Goal: Task Accomplishment & Management: Complete application form

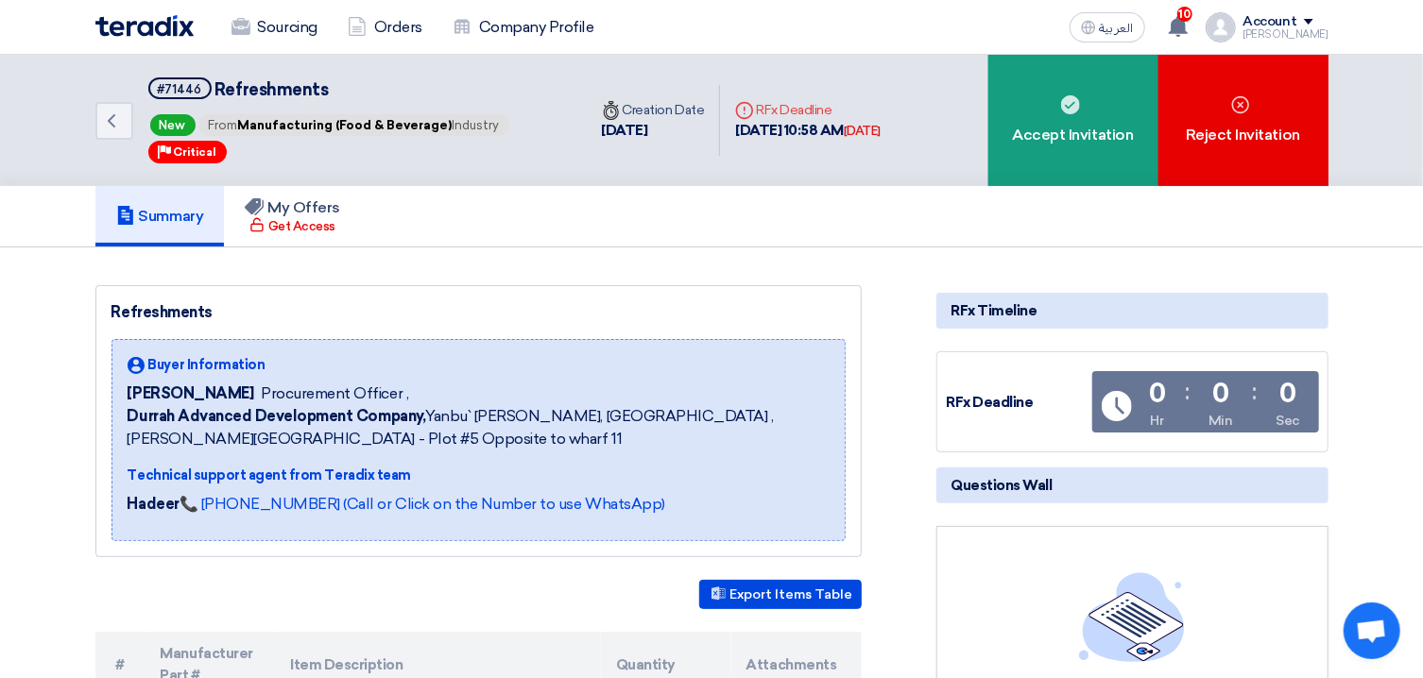
click at [839, 417] on div "Back #71446 Refreshments New From Manufacturing (Food & Beverage) Industry Prio…" at bounding box center [711, 670] width 1423 height 1230
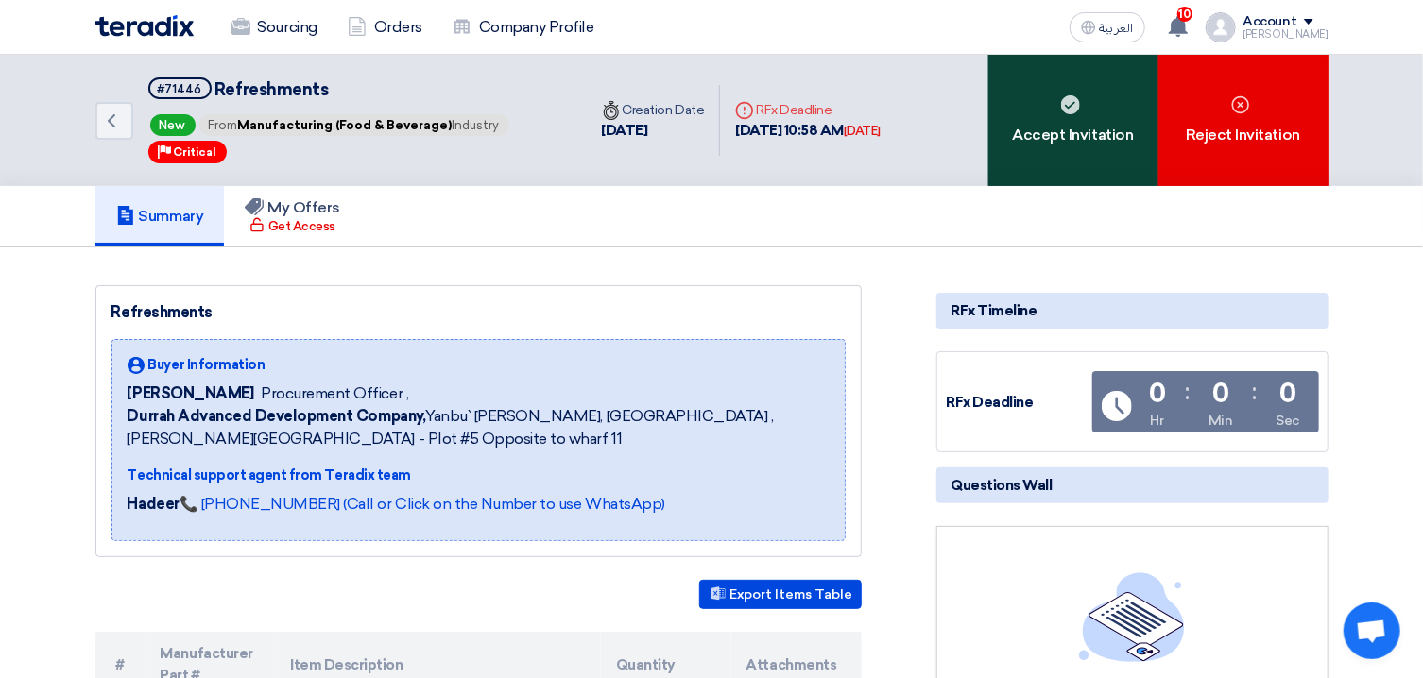
click at [1105, 138] on div "Accept Invitation" at bounding box center [1073, 120] width 170 height 131
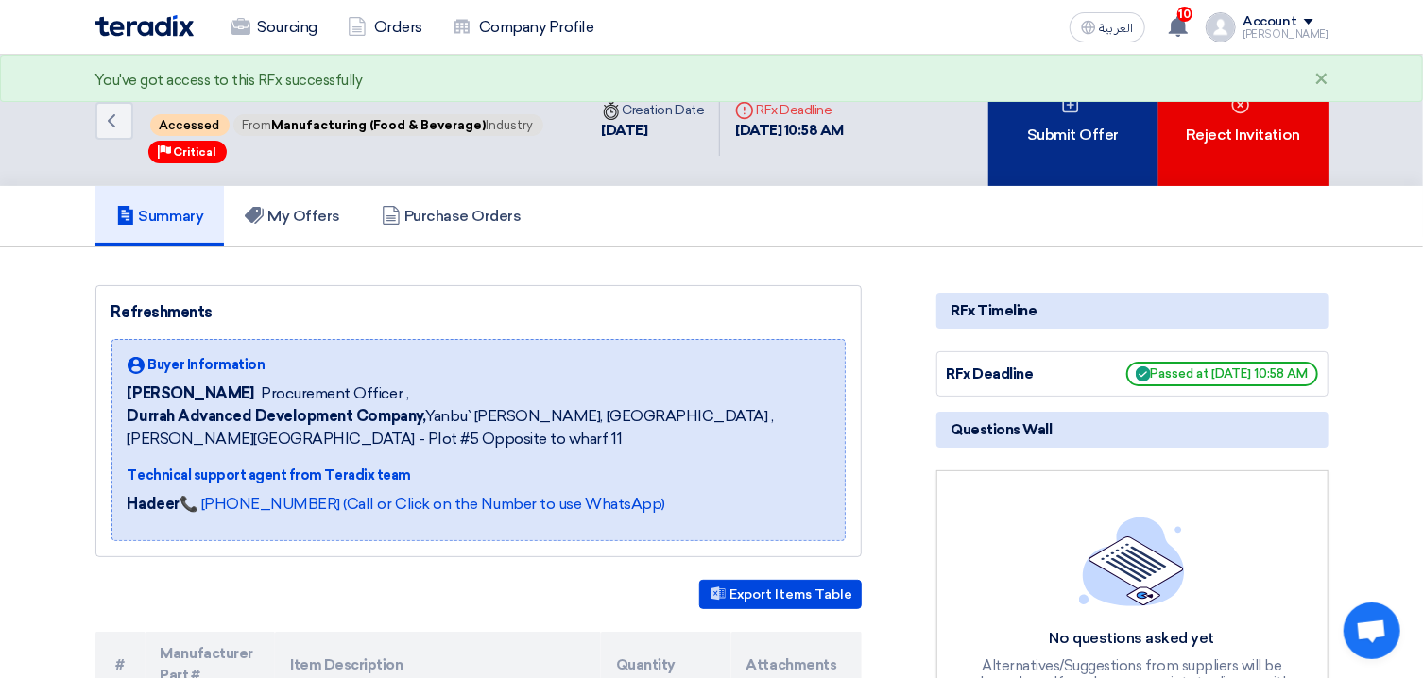
click at [1121, 137] on div "Submit Offer" at bounding box center [1073, 120] width 170 height 131
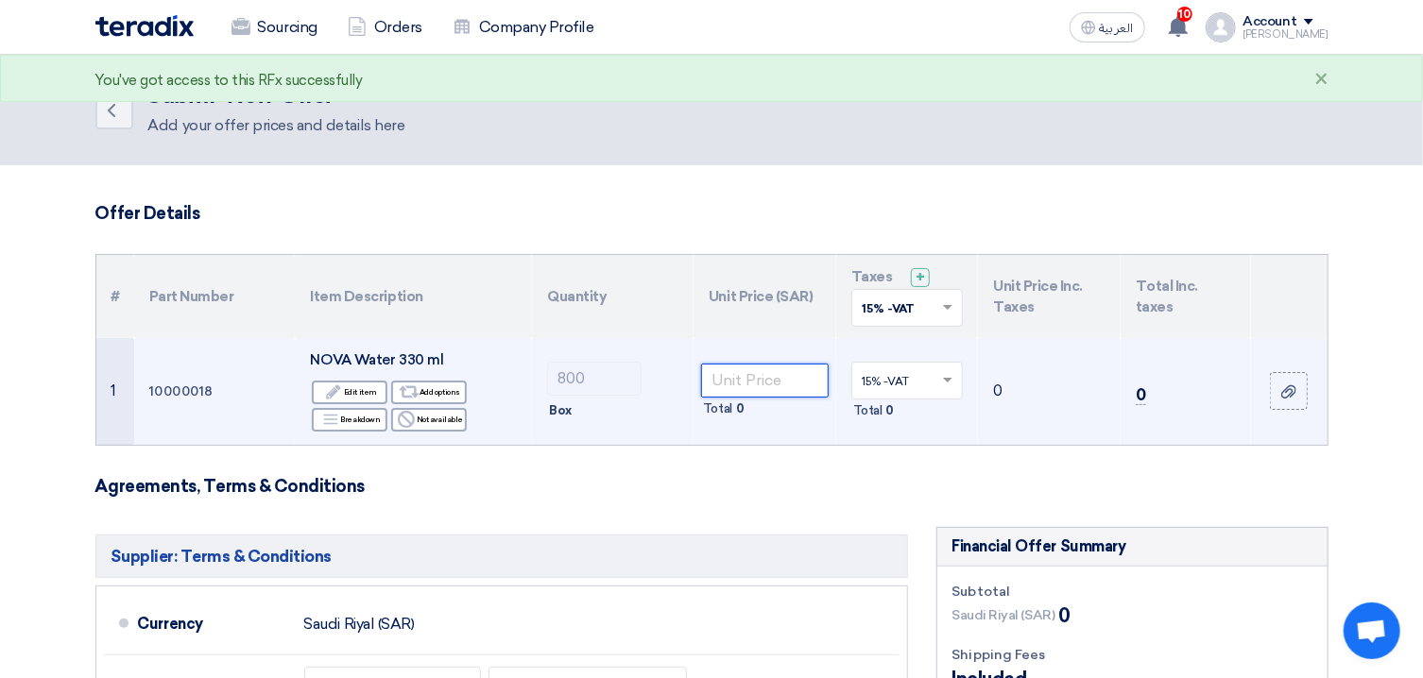
click at [797, 396] on input "number" at bounding box center [765, 381] width 128 height 34
click at [802, 390] on input "number" at bounding box center [765, 381] width 128 height 34
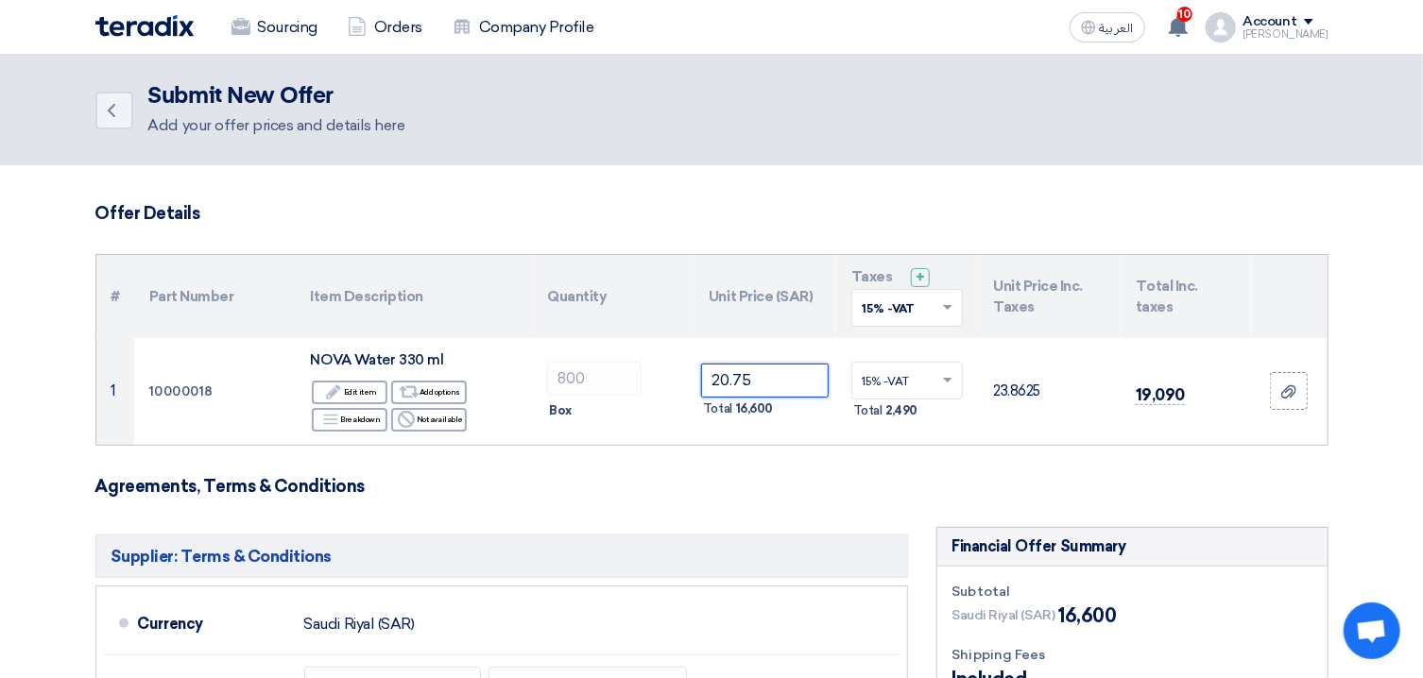
type input "20.75"
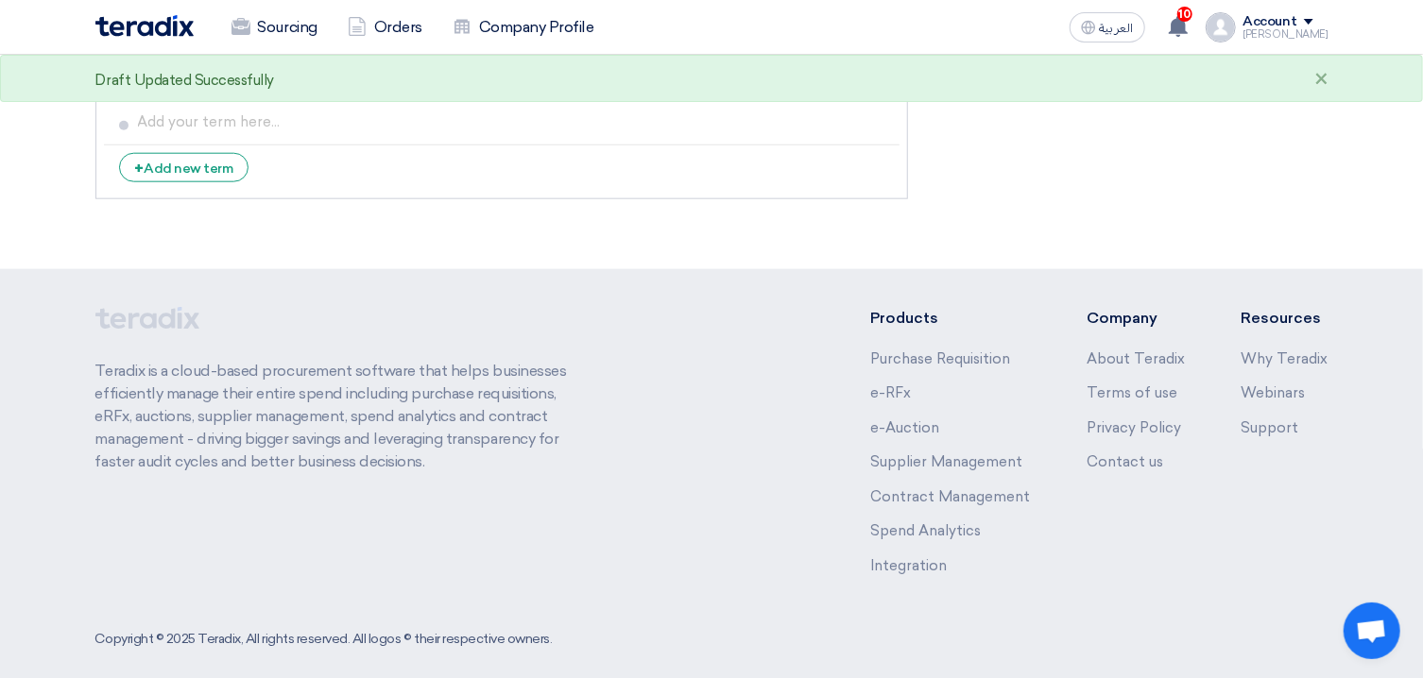
scroll to position [385, 0]
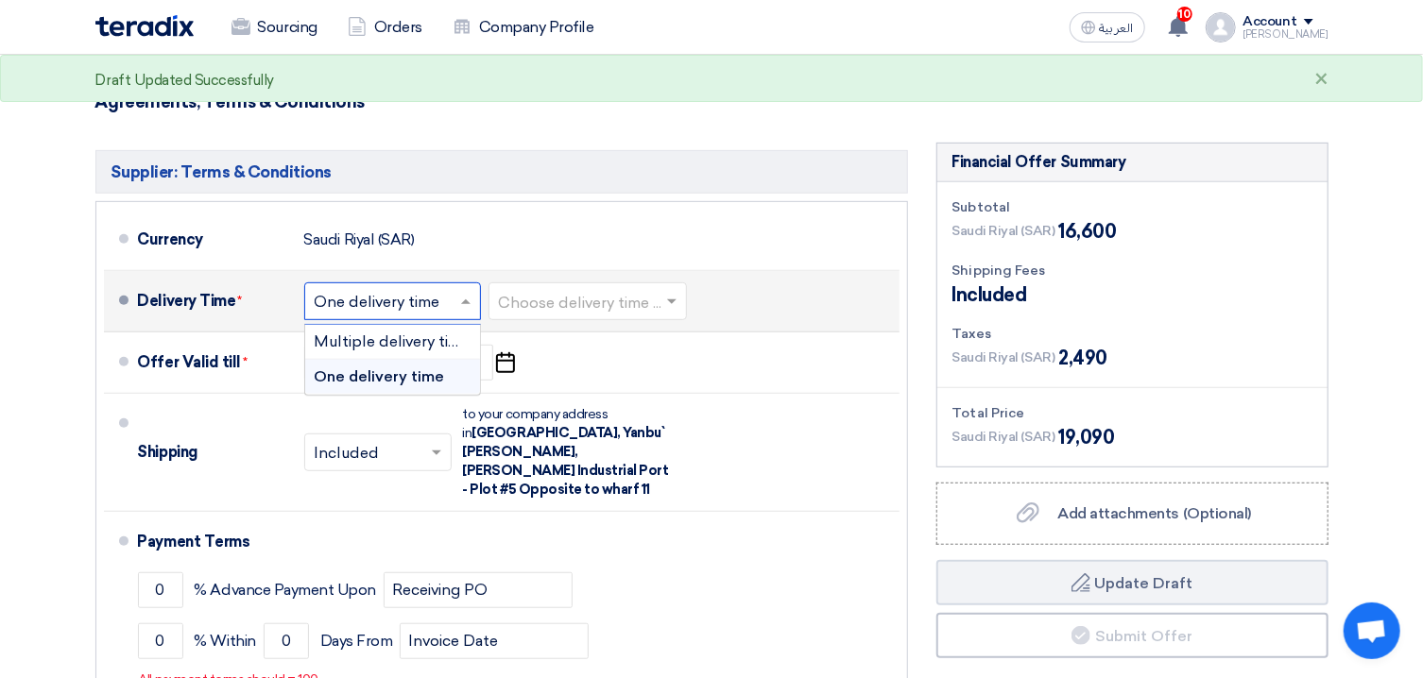
click at [434, 308] on input "text" at bounding box center [394, 302] width 158 height 27
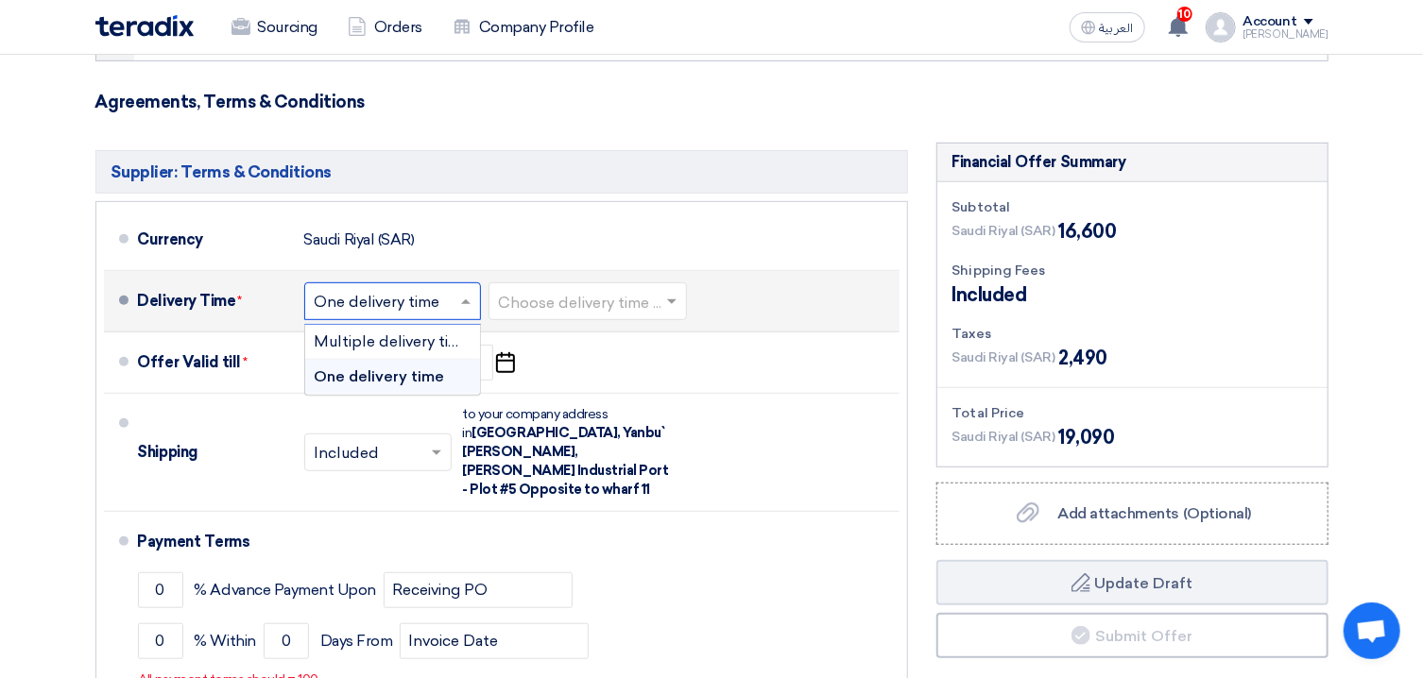
click at [556, 310] on input "text" at bounding box center [589, 302] width 180 height 27
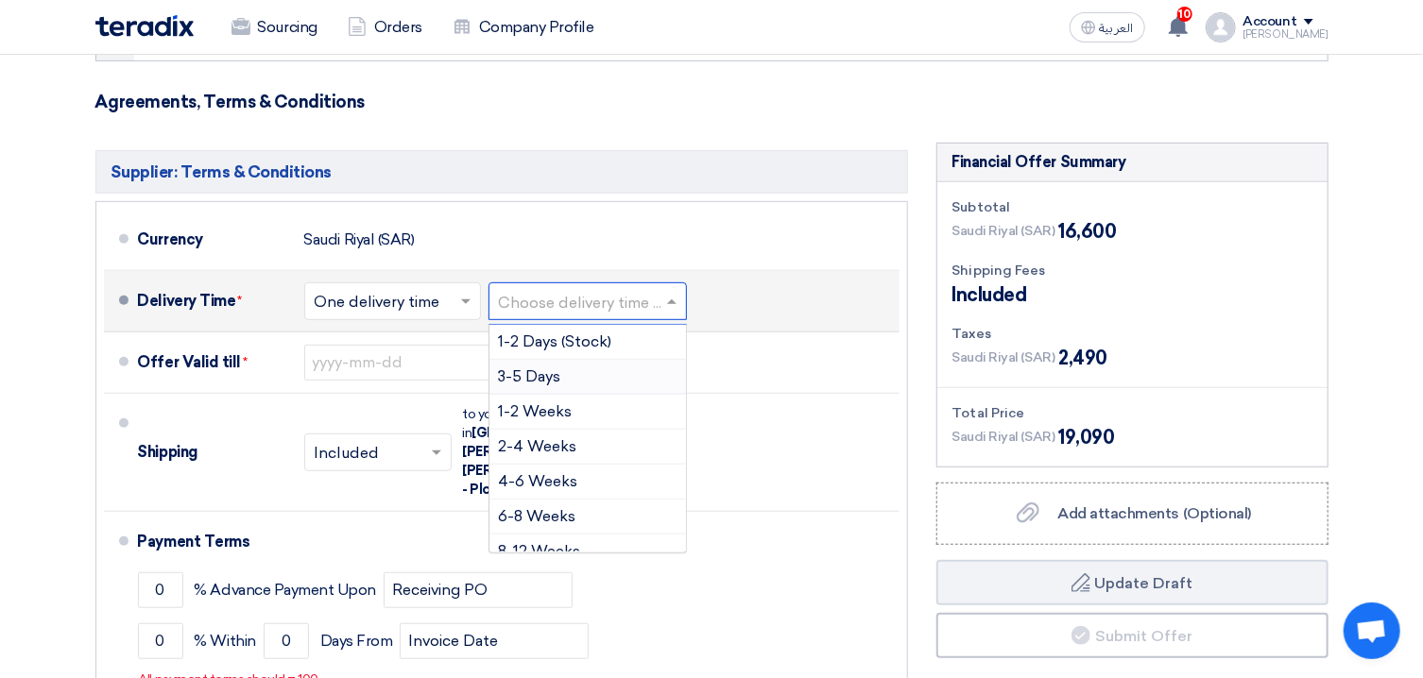
click at [560, 373] on span "3-5 Days" at bounding box center [530, 377] width 62 height 18
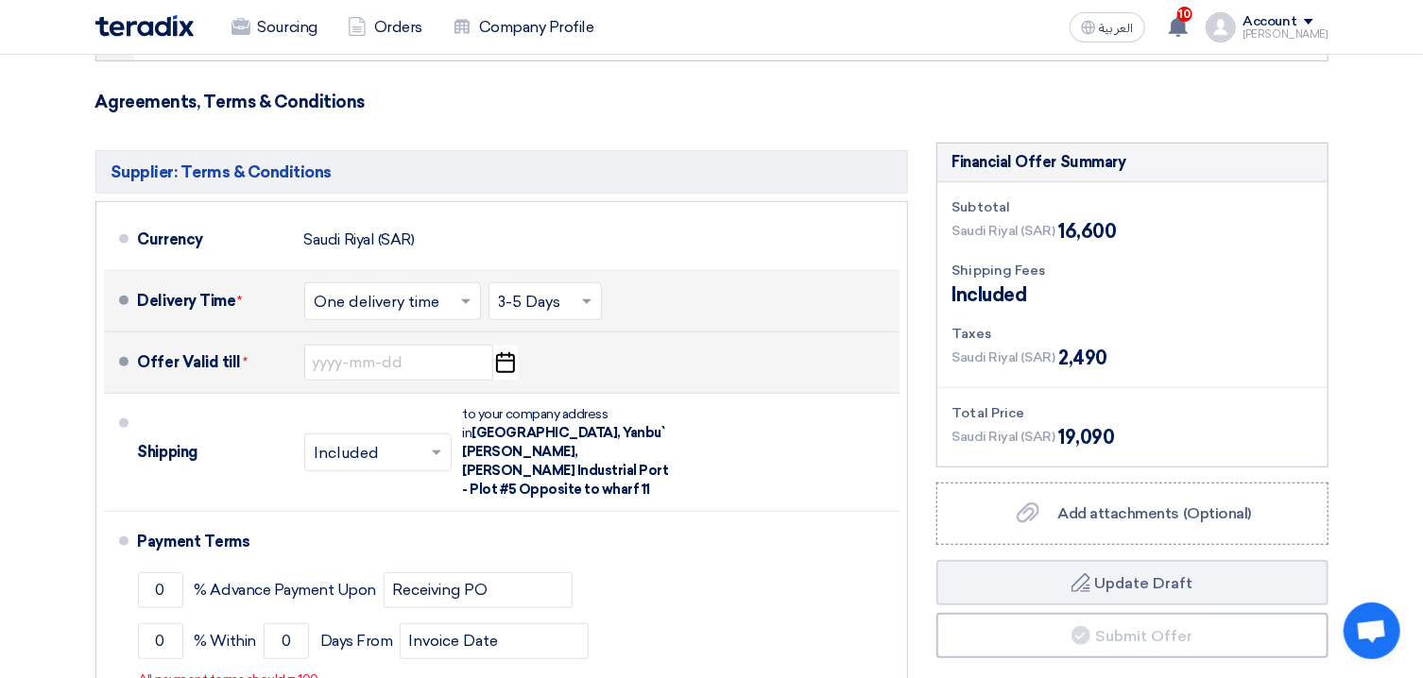
click at [519, 366] on div "Offer Valid till * Pick a date" at bounding box center [515, 362] width 754 height 45
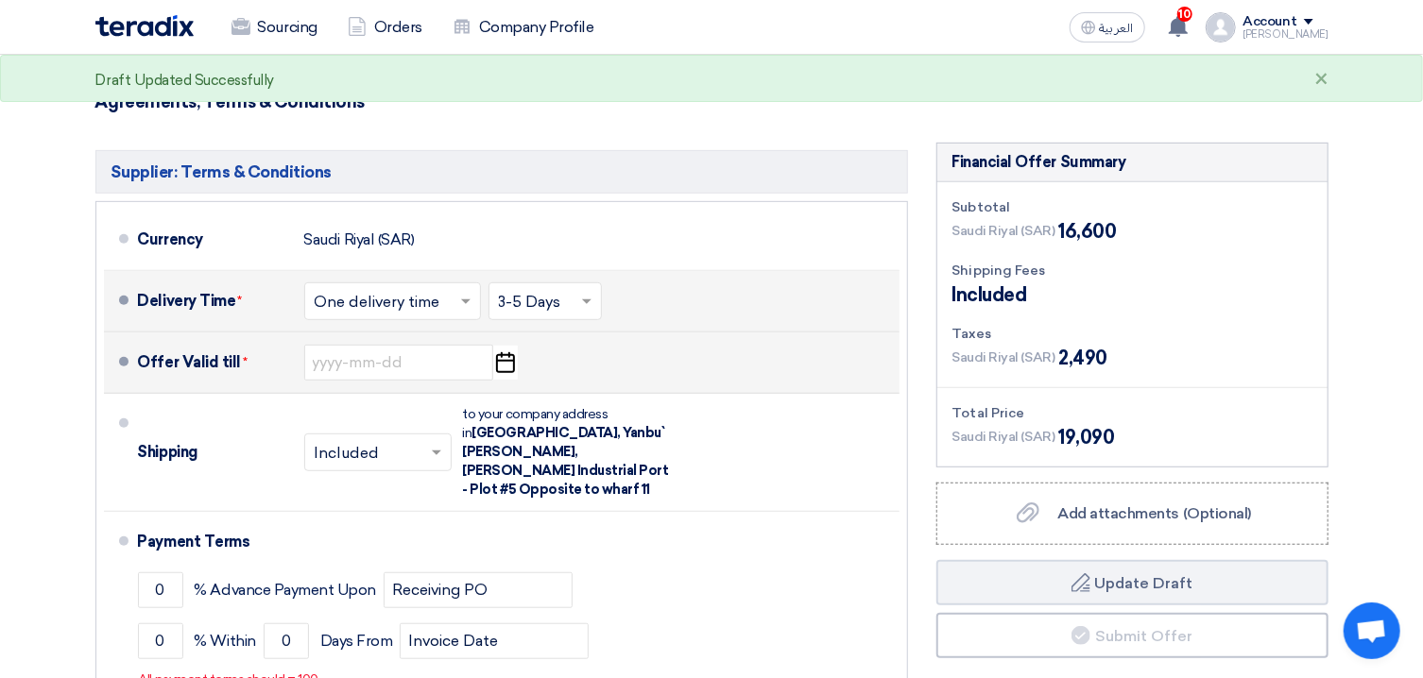
click at [509, 365] on icon "Pick a date" at bounding box center [505, 363] width 26 height 34
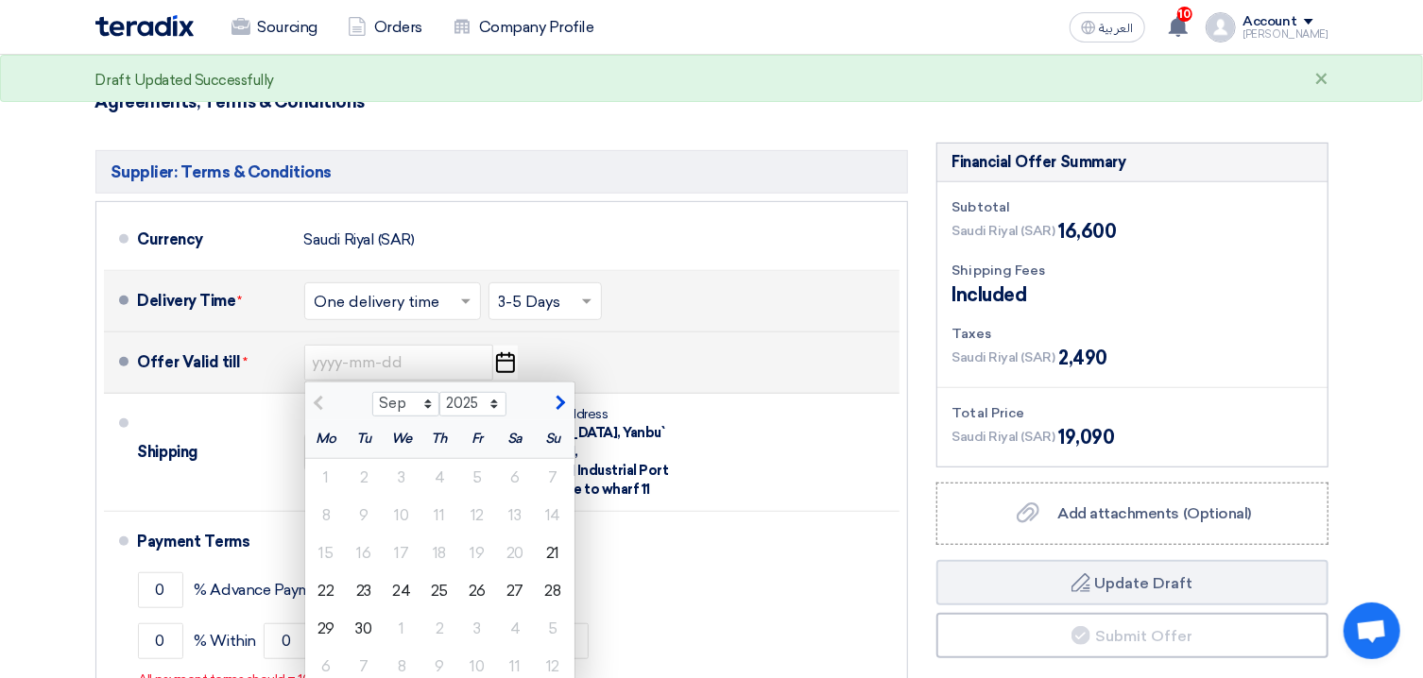
click at [509, 365] on icon "Pick a date" at bounding box center [505, 363] width 26 height 34
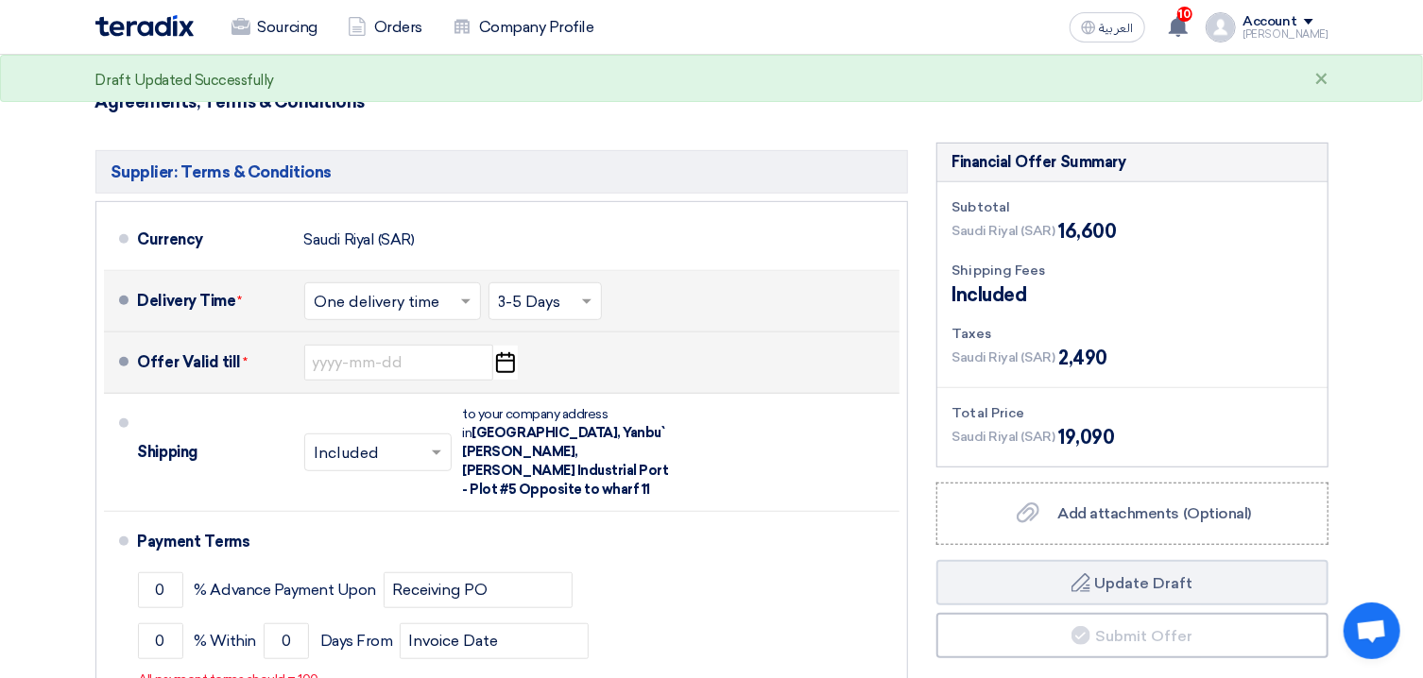
click at [509, 365] on icon "Pick a date" at bounding box center [505, 363] width 26 height 34
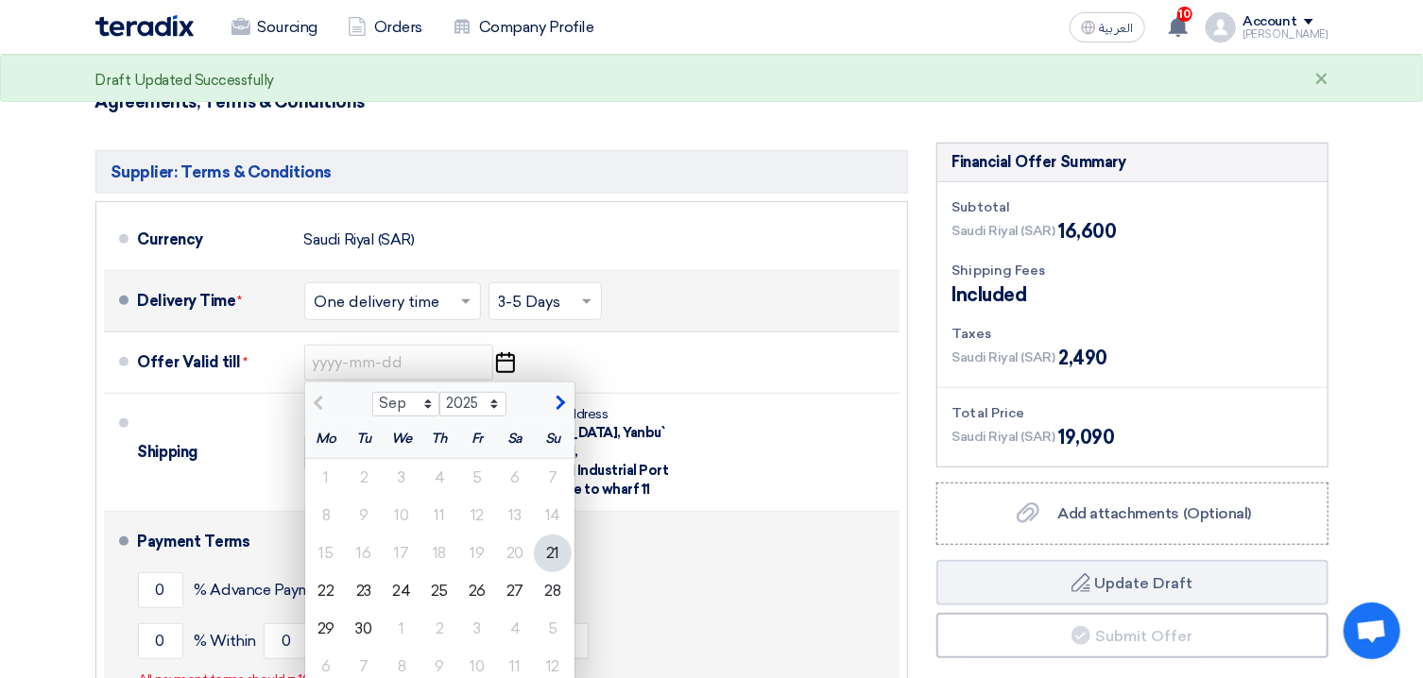
drag, startPoint x: 363, startPoint y: 589, endPoint x: 407, endPoint y: 517, distance: 84.4
click at [364, 588] on div "23" at bounding box center [364, 592] width 38 height 38
type input "[DATE]"
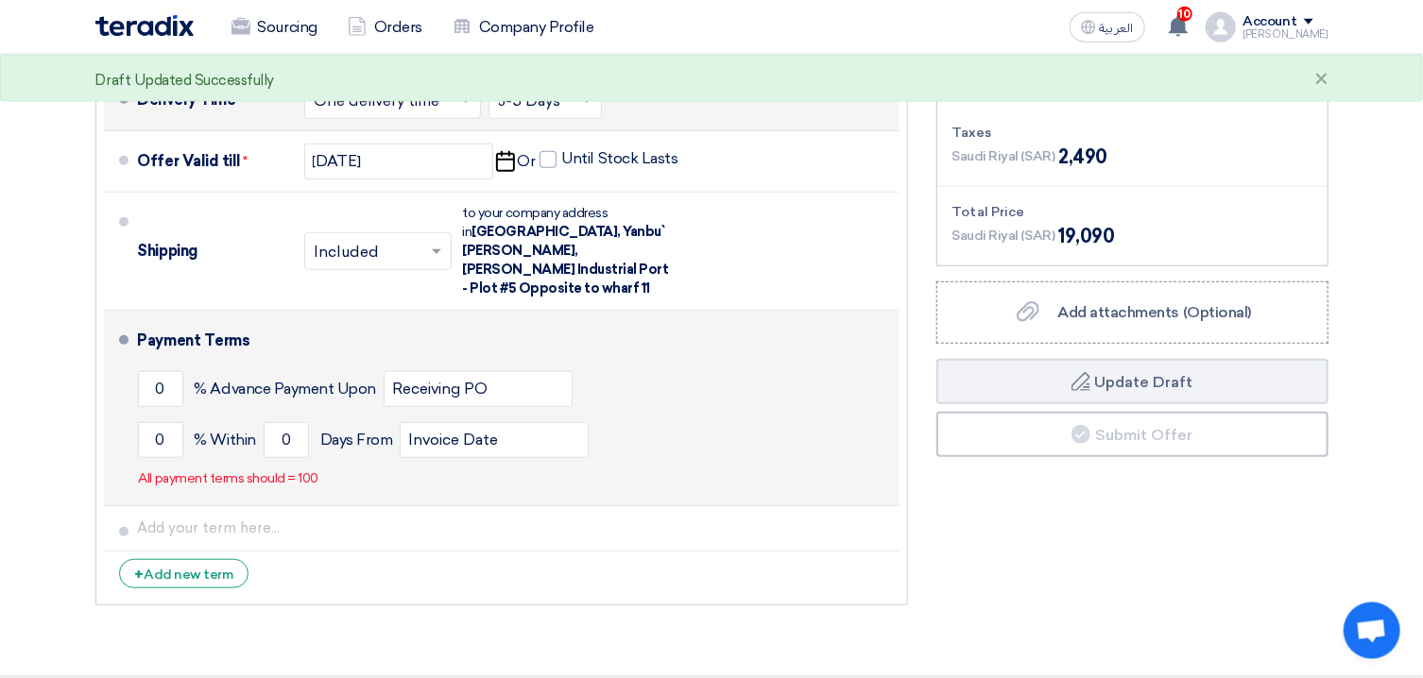
scroll to position [587, 0]
click at [176, 373] on input "0" at bounding box center [160, 388] width 45 height 36
click at [164, 423] on input "0" at bounding box center [160, 439] width 45 height 36
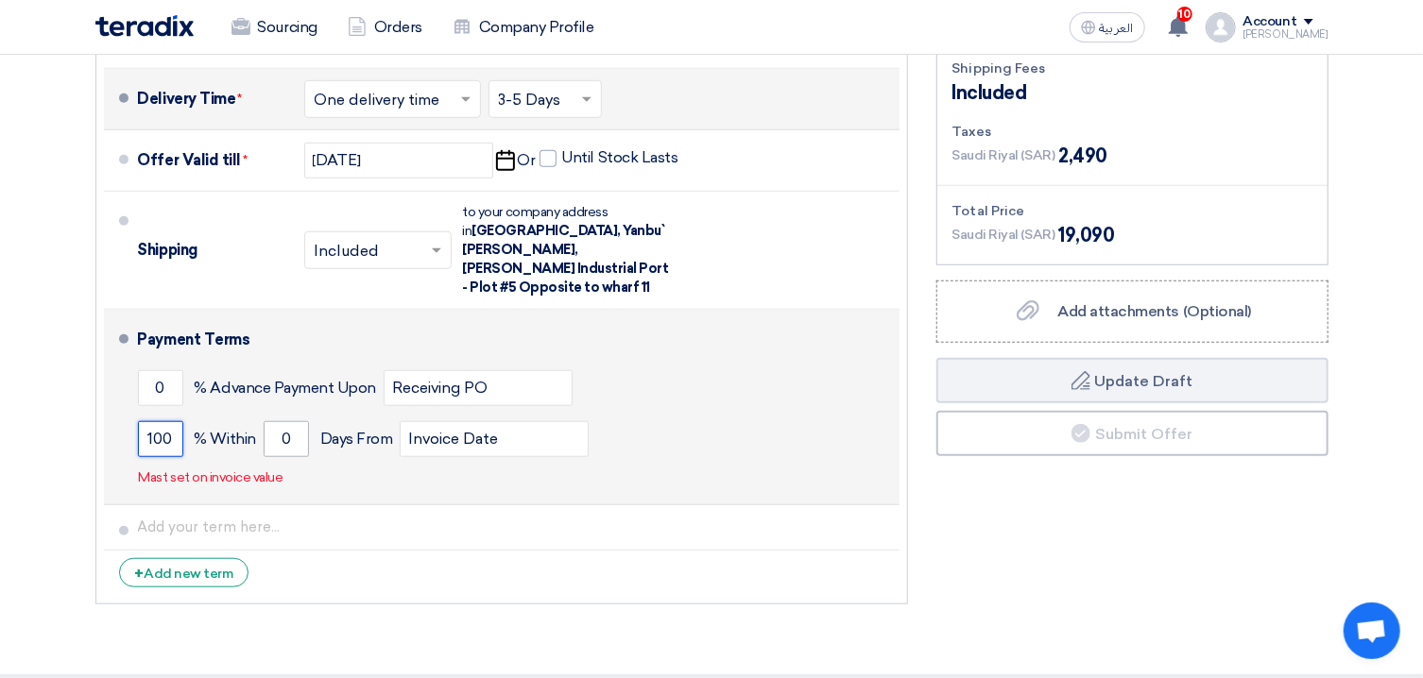
type input "100"
click at [293, 421] on input "0" at bounding box center [286, 439] width 45 height 36
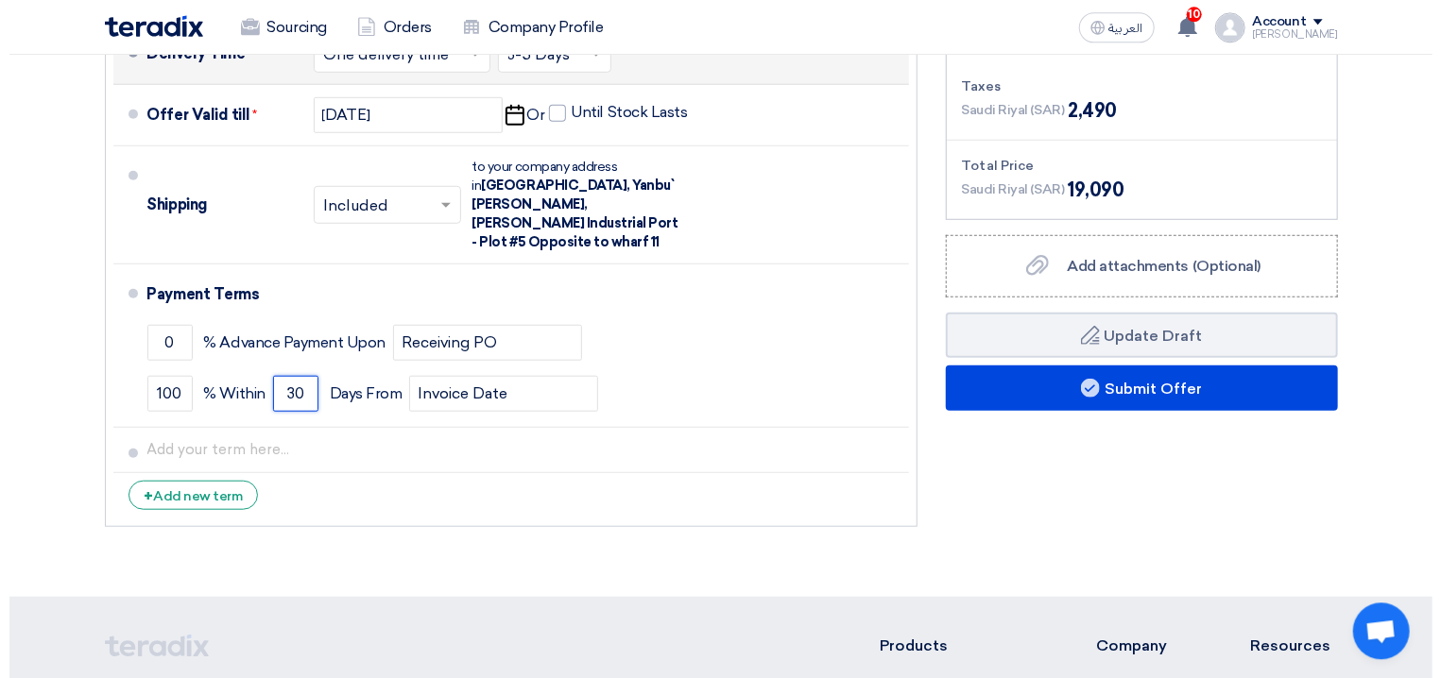
scroll to position [689, 0]
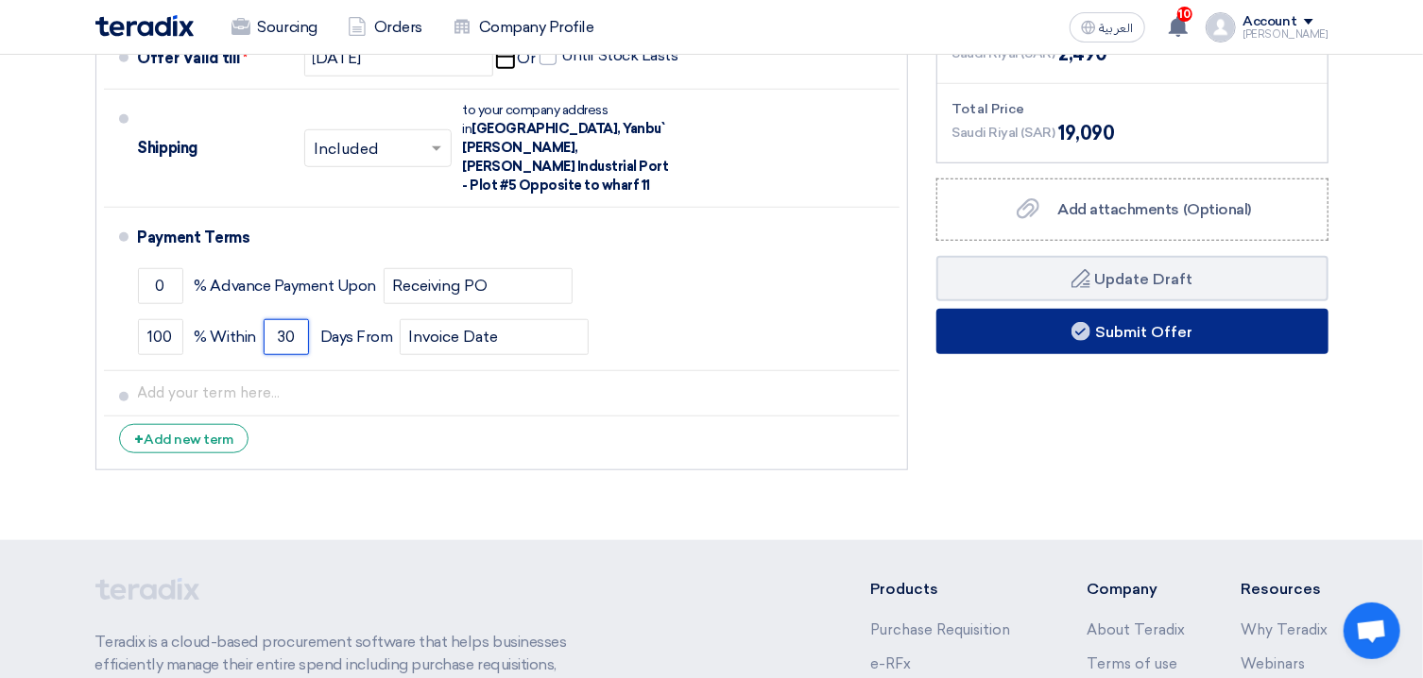
type input "30"
click at [1150, 340] on button "Submit Offer" at bounding box center [1132, 331] width 392 height 45
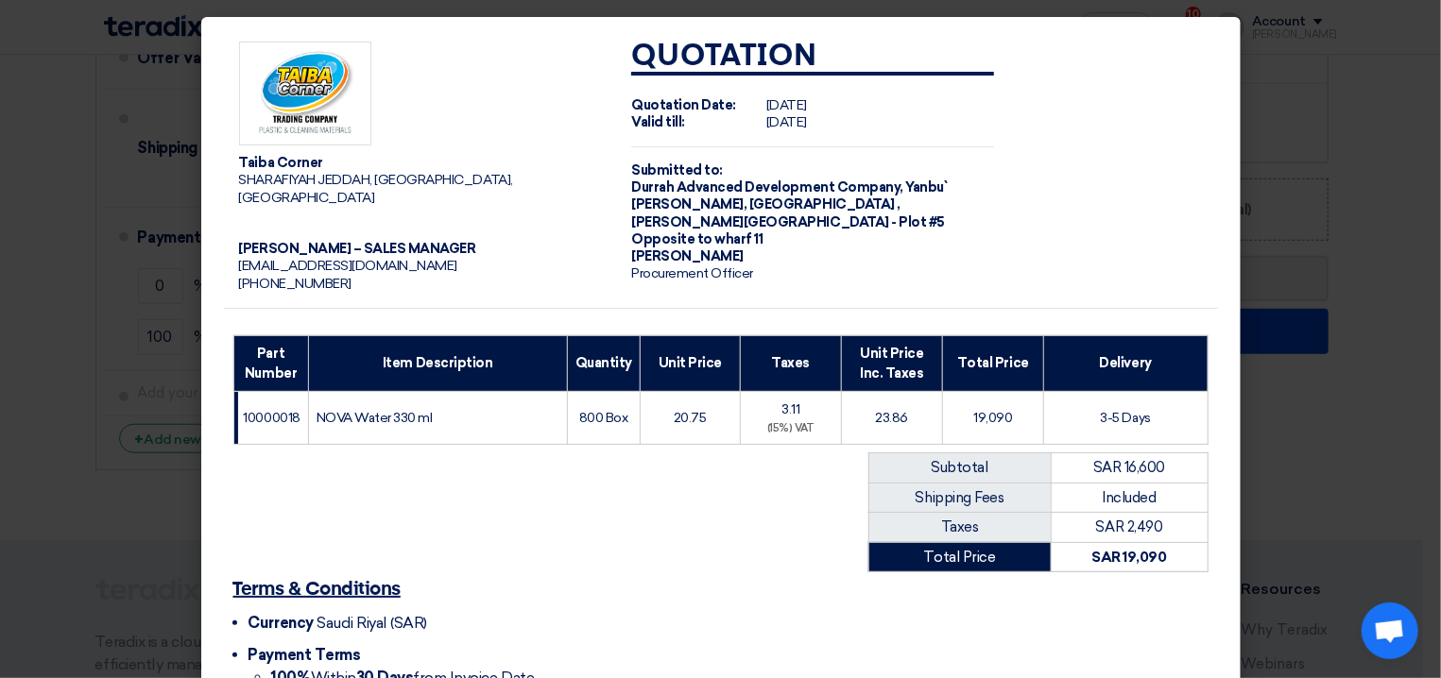
scroll to position [168, 0]
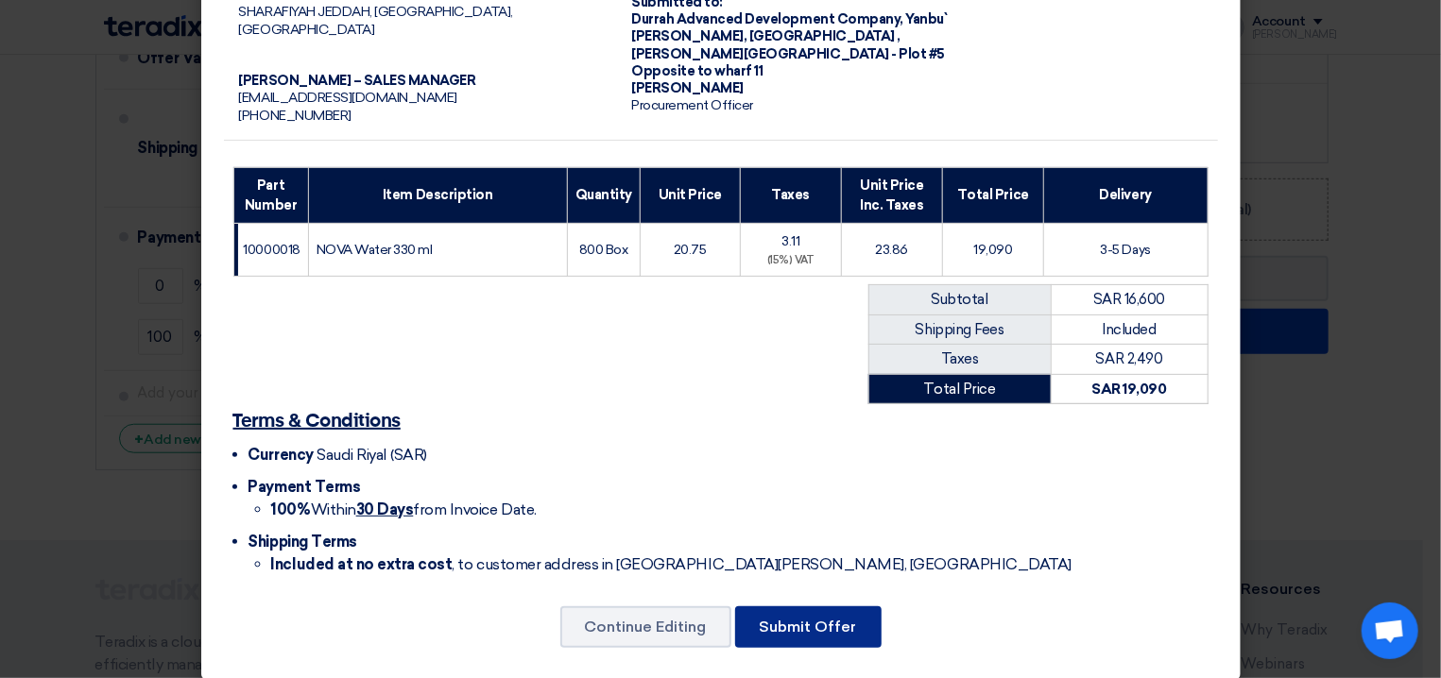
click at [809, 607] on button "Submit Offer" at bounding box center [808, 628] width 146 height 42
